Goal: Task Accomplishment & Management: Use online tool/utility

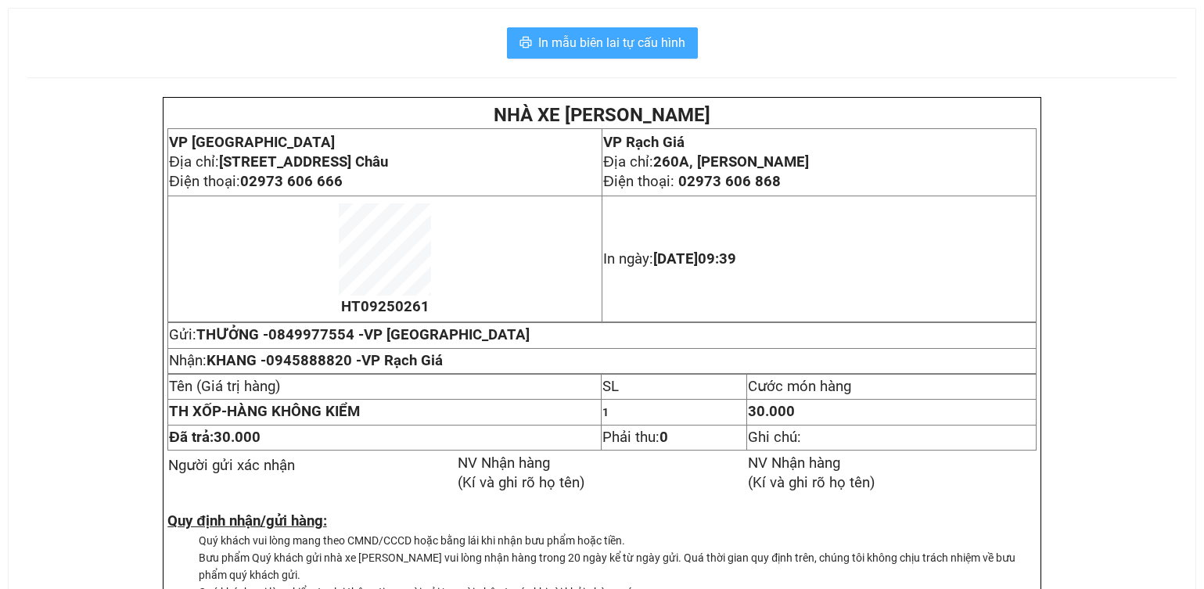
click at [622, 52] on span "In mẫu biên lai tự cấu hình" at bounding box center [611, 43] width 147 height 20
click at [620, 48] on span "In mẫu biên lai tự cấu hình" at bounding box center [611, 43] width 147 height 20
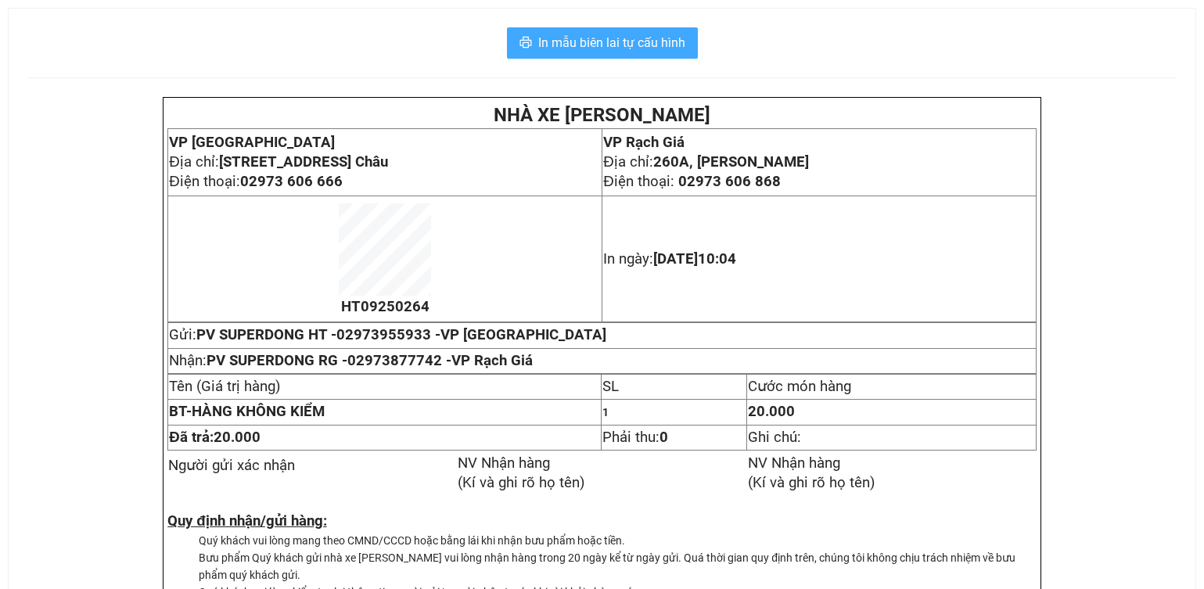
click at [571, 35] on span "In mẫu biên lai tự cấu hình" at bounding box center [611, 43] width 147 height 20
click at [598, 31] on button "In mẫu biên lai tự cấu hình" at bounding box center [602, 42] width 191 height 31
click at [599, 36] on span "In mẫu biên lai tự cấu hình" at bounding box center [611, 43] width 147 height 20
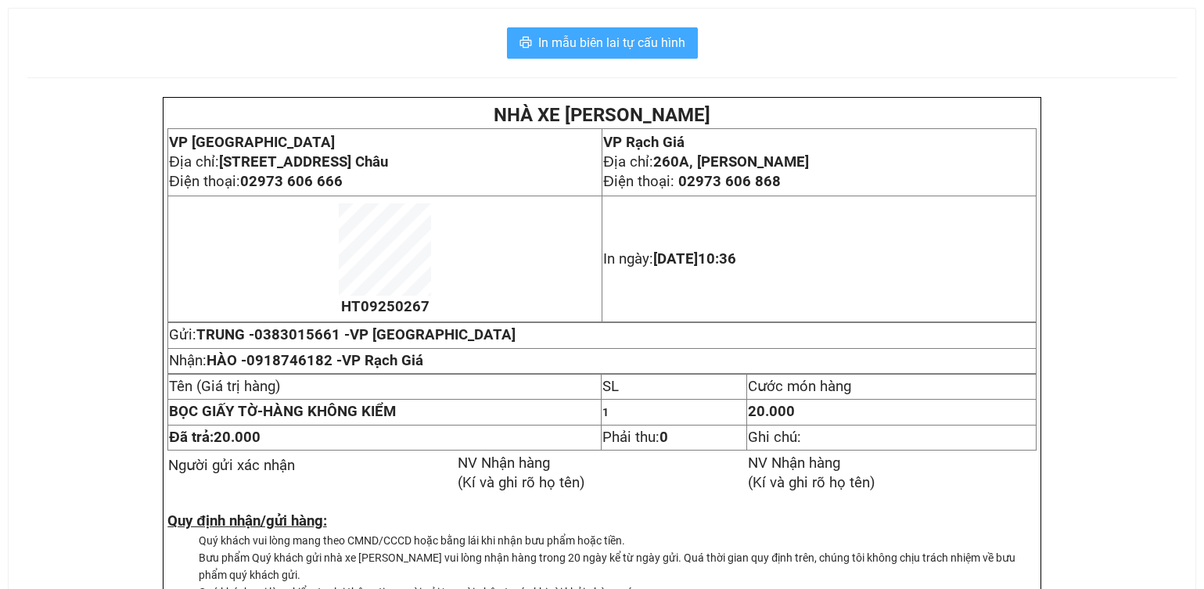
click at [627, 35] on span "In mẫu biên lai tự cấu hình" at bounding box center [611, 43] width 147 height 20
click at [607, 46] on span "In mẫu biên lai tự cấu hình" at bounding box center [611, 43] width 147 height 20
